Goal: Task Accomplishment & Management: Manage account settings

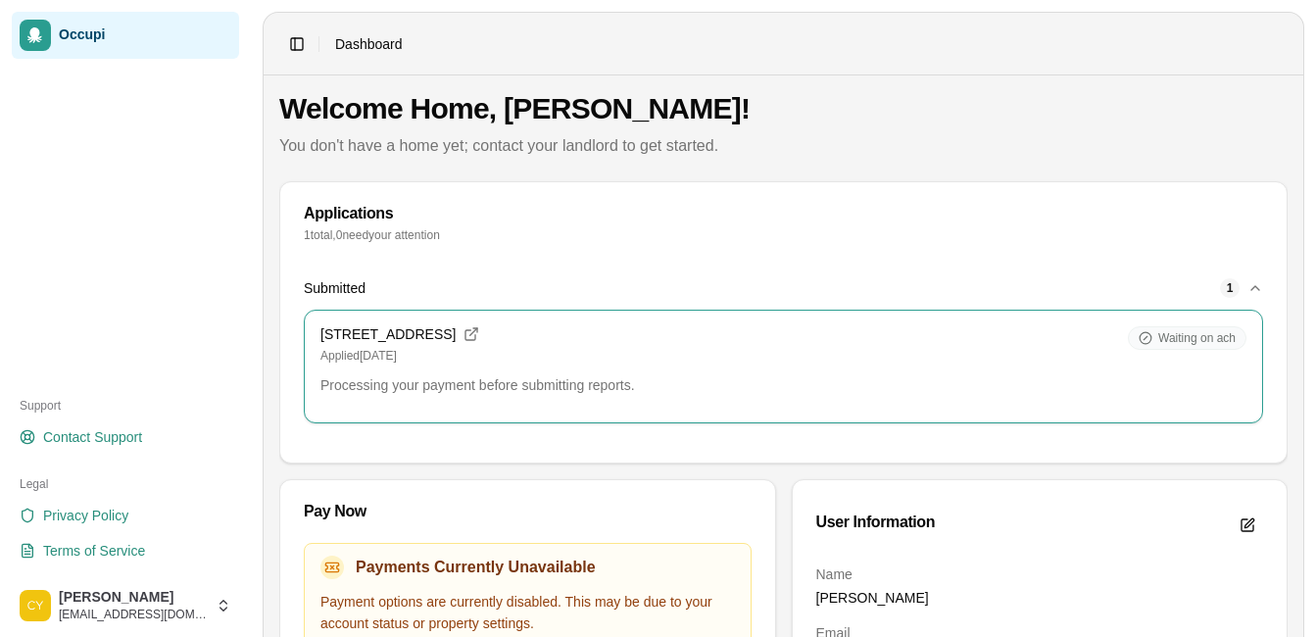
click at [1259, 280] on icon "button" at bounding box center [1255, 288] width 16 height 16
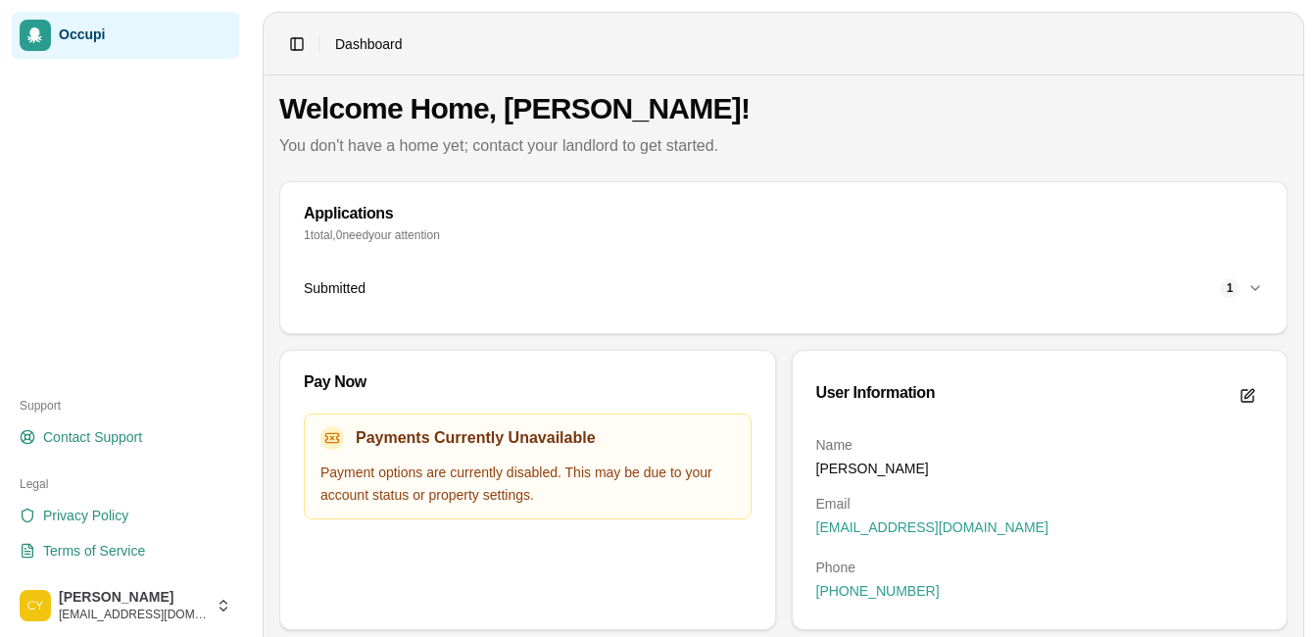
click at [1261, 284] on icon "button" at bounding box center [1255, 288] width 16 height 16
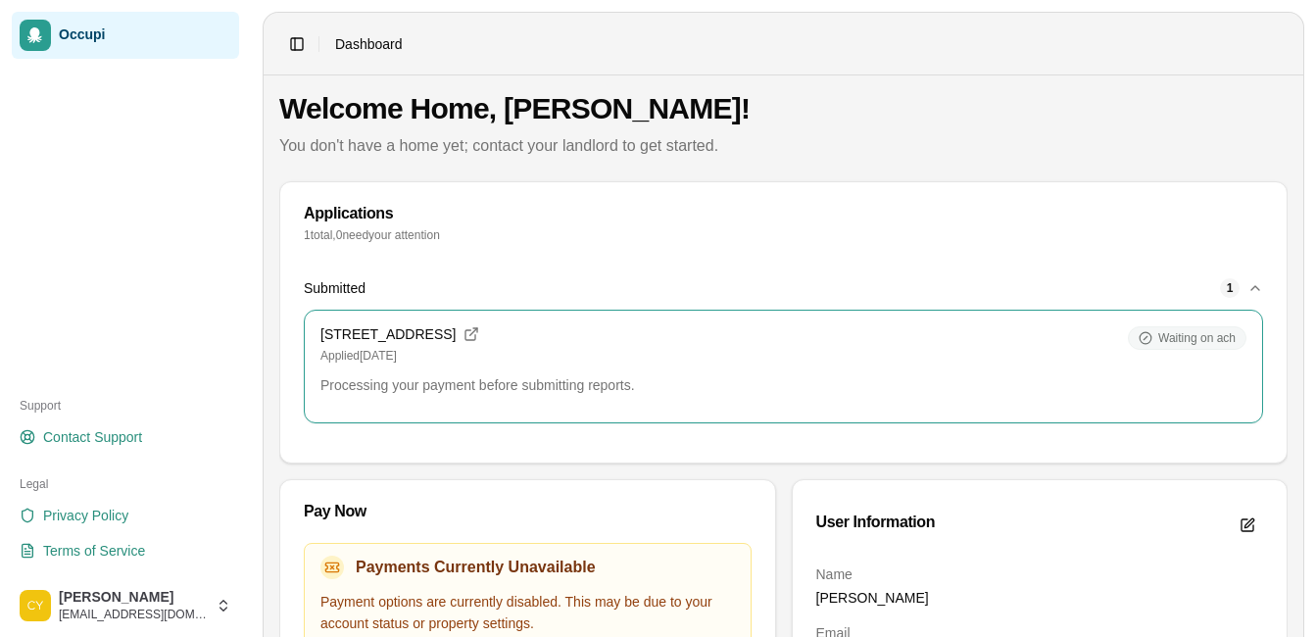
click at [1207, 329] on div "Waiting on ach" at bounding box center [1187, 338] width 119 height 24
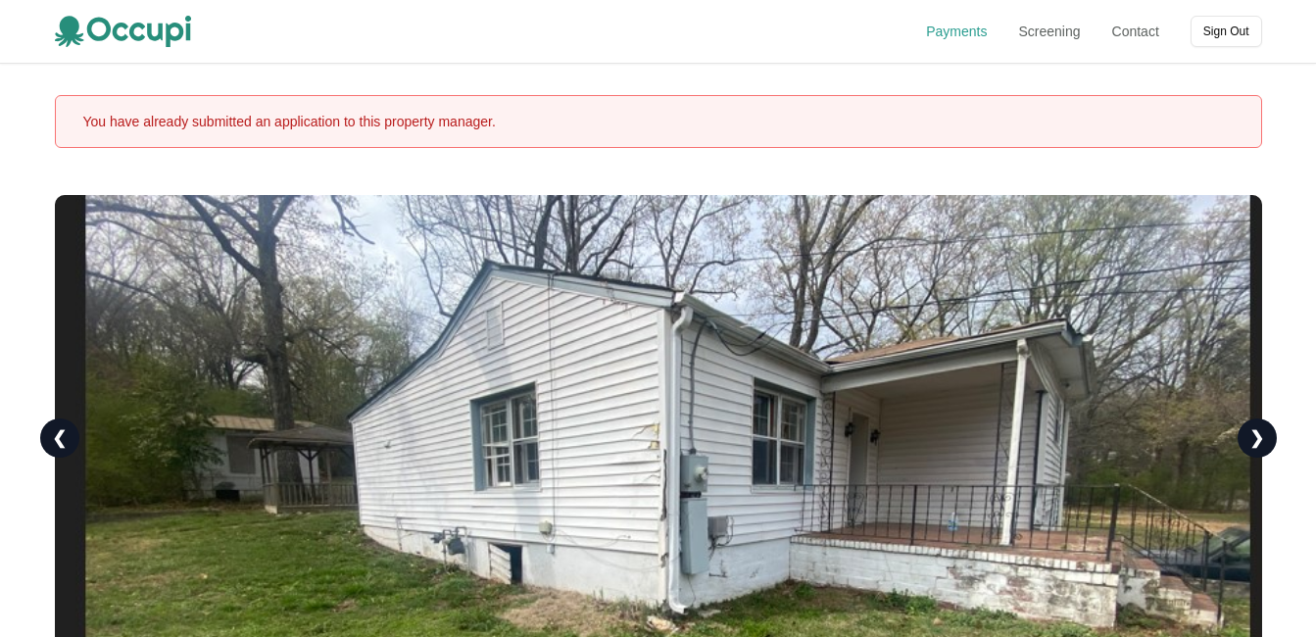
click at [963, 36] on link "Payments" at bounding box center [956, 32] width 61 height 20
click at [1232, 29] on button "Sign Out" at bounding box center [1227, 31] width 72 height 31
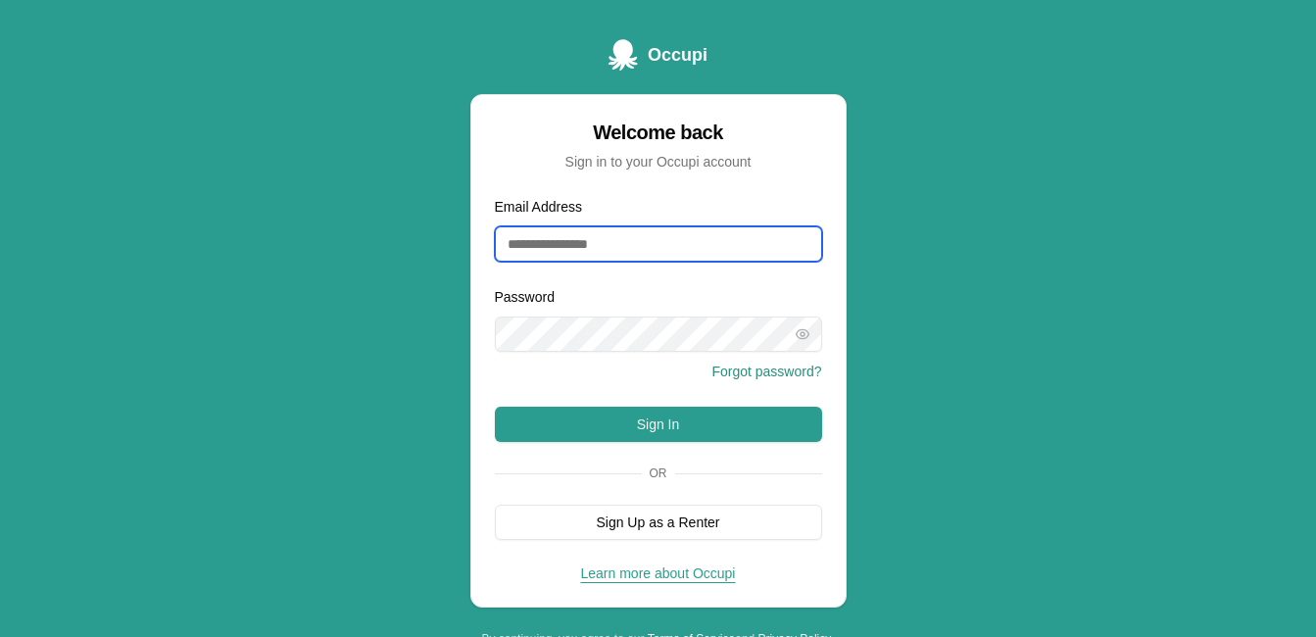
click at [644, 242] on input "Email Address" at bounding box center [658, 243] width 327 height 35
type input "**********"
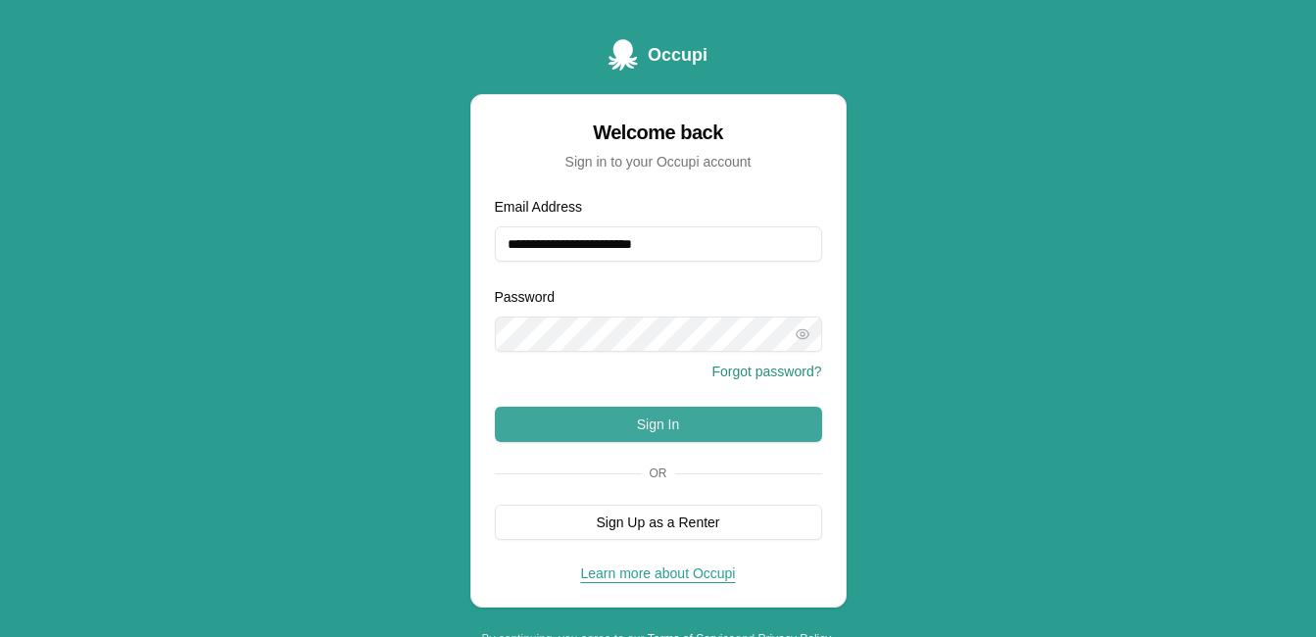
click at [638, 412] on button "Sign In" at bounding box center [658, 424] width 327 height 35
